Goal: Information Seeking & Learning: Learn about a topic

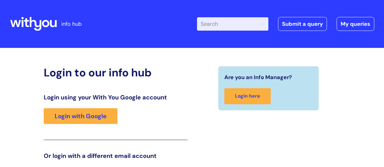
scroll to position [93, 0]
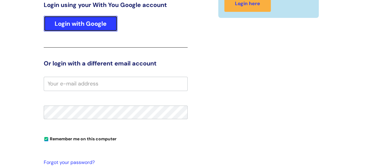
click at [73, 27] on link "Login with Google" at bounding box center [81, 24] width 74 height 16
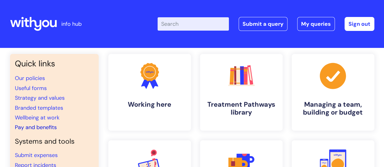
click at [37, 128] on link "Pay and benefits" at bounding box center [36, 127] width 42 height 7
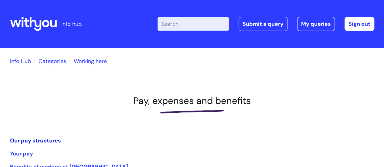
click at [30, 139] on link "Our pay structures" at bounding box center [35, 140] width 51 height 7
